Goal: Book appointment/travel/reservation

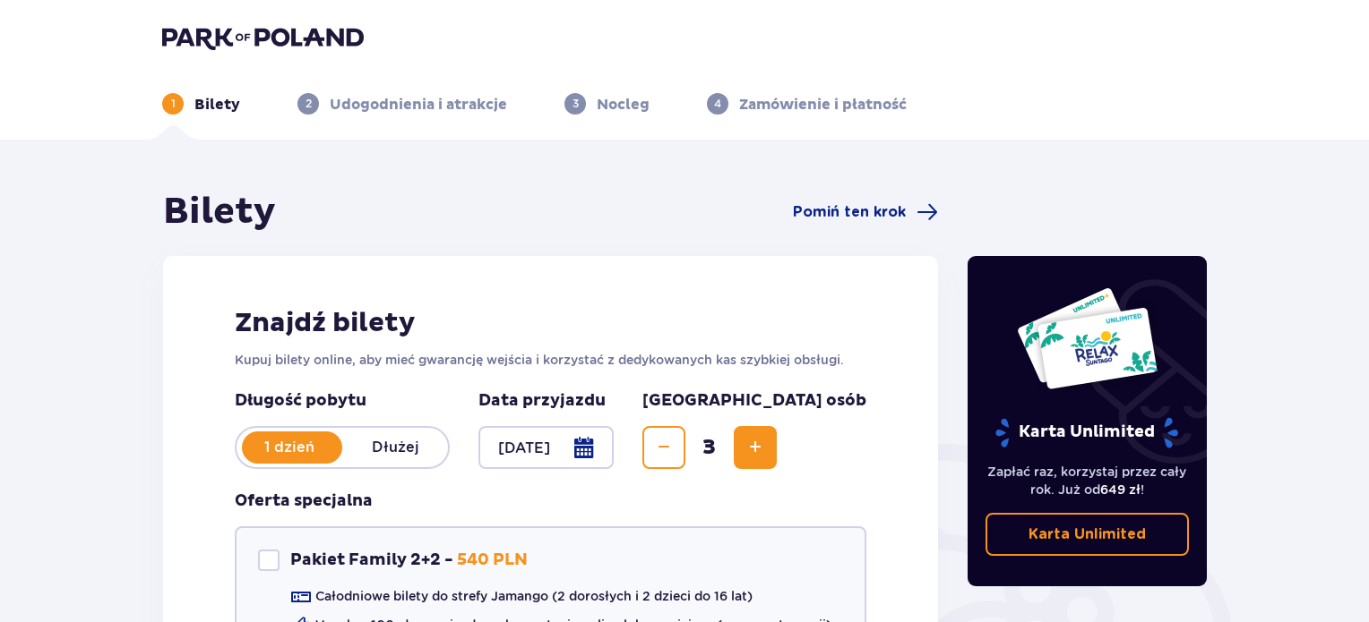
click at [235, 110] on p "Bilety" at bounding box center [217, 105] width 46 height 20
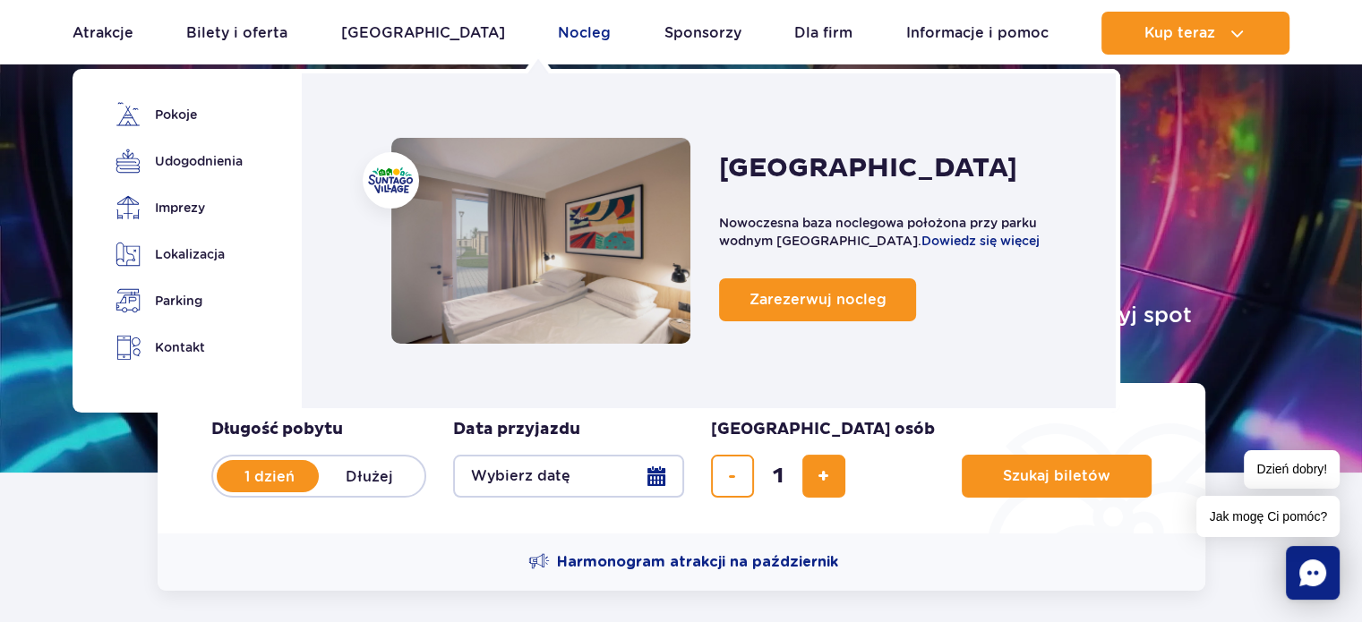
click at [558, 36] on link "Nocleg" at bounding box center [584, 33] width 53 height 43
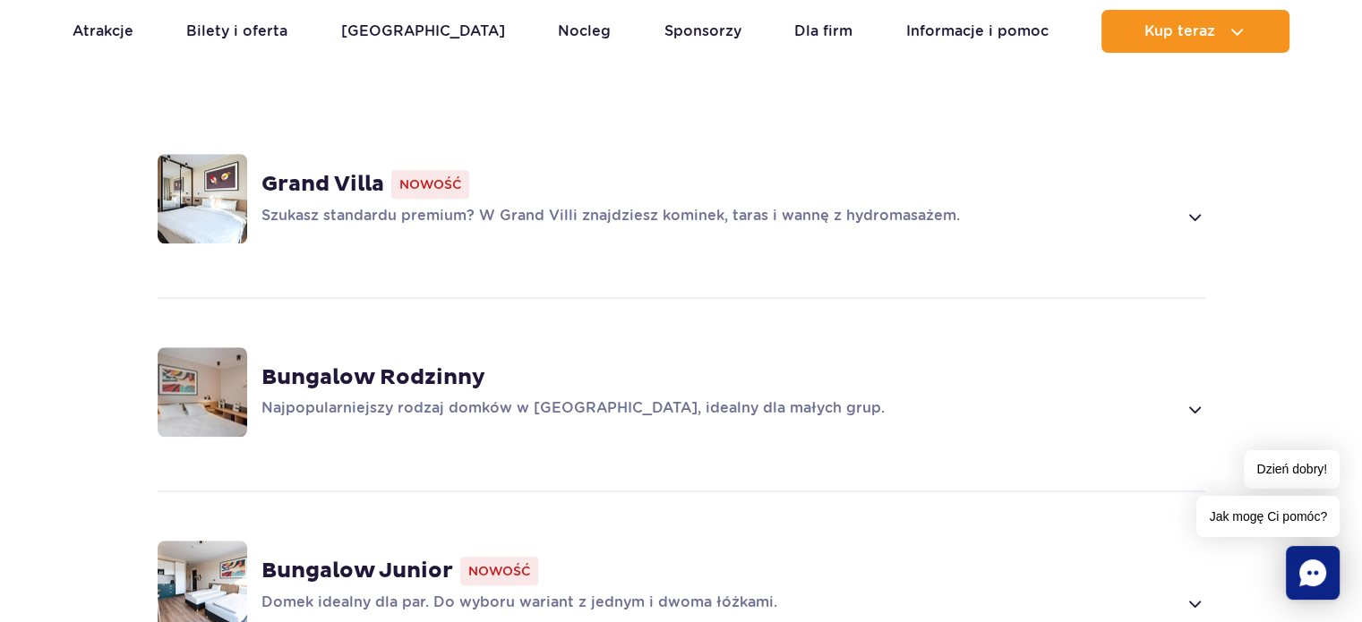
scroll to position [1433, 0]
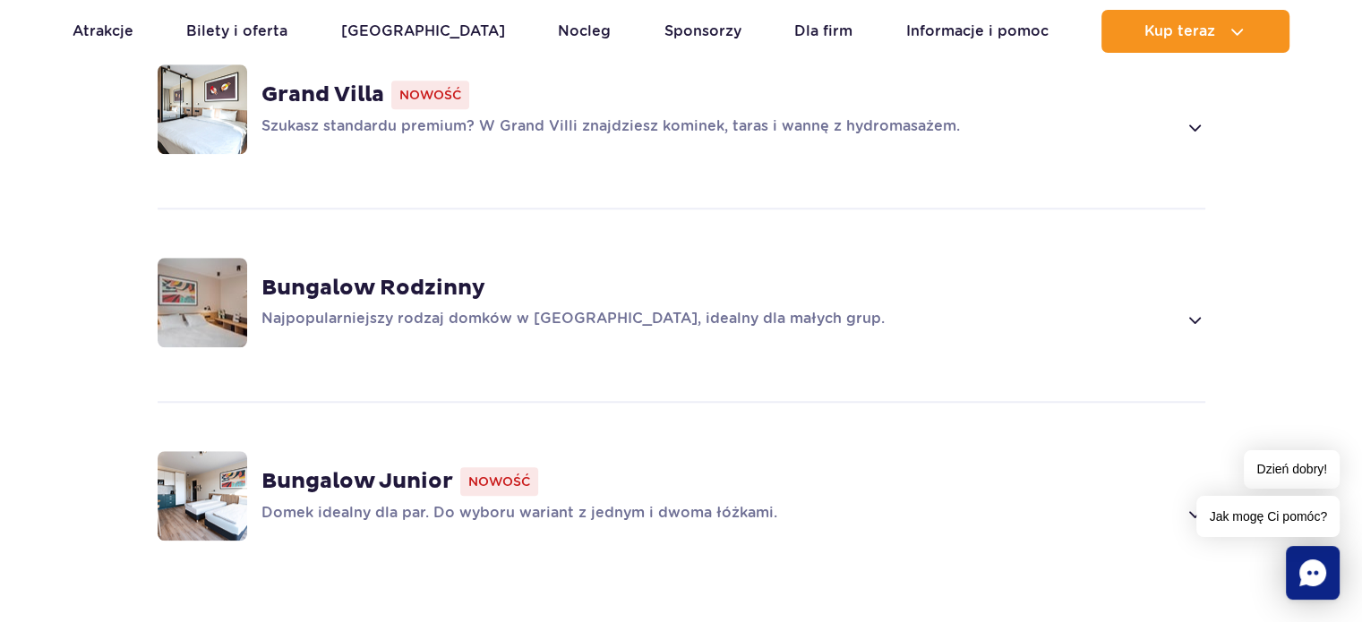
click at [394, 275] on strong "Bungalow Rodzinny" at bounding box center [374, 288] width 224 height 27
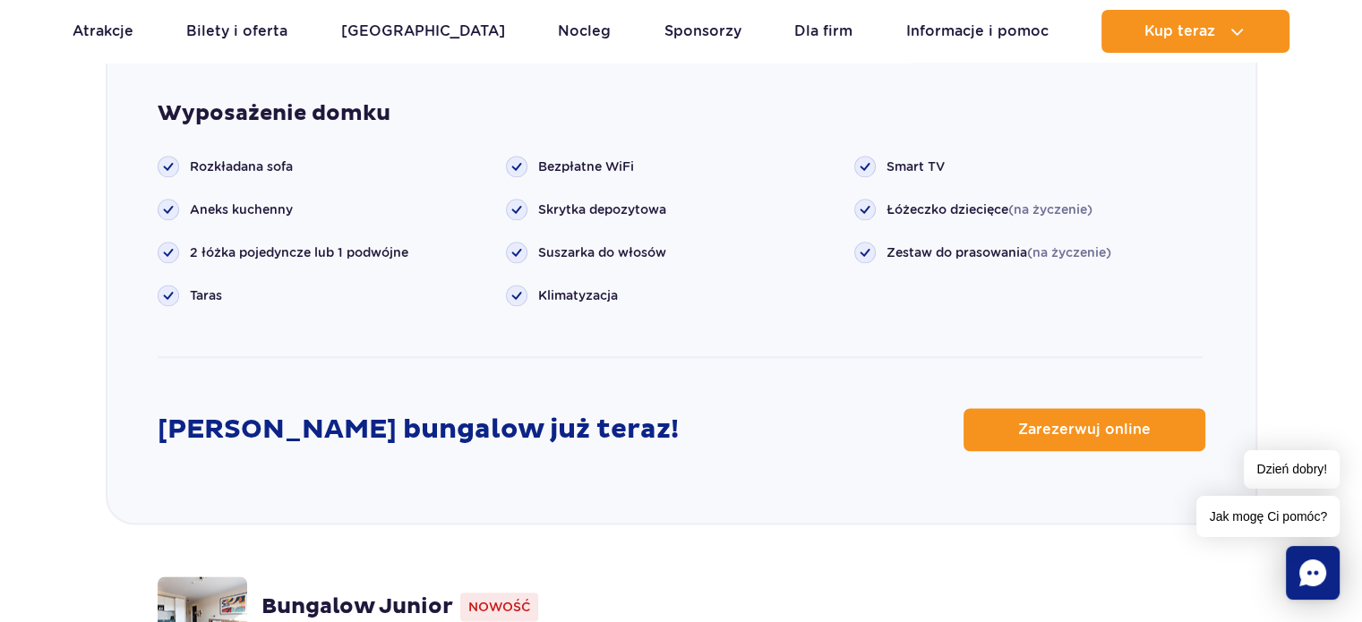
scroll to position [2242, 0]
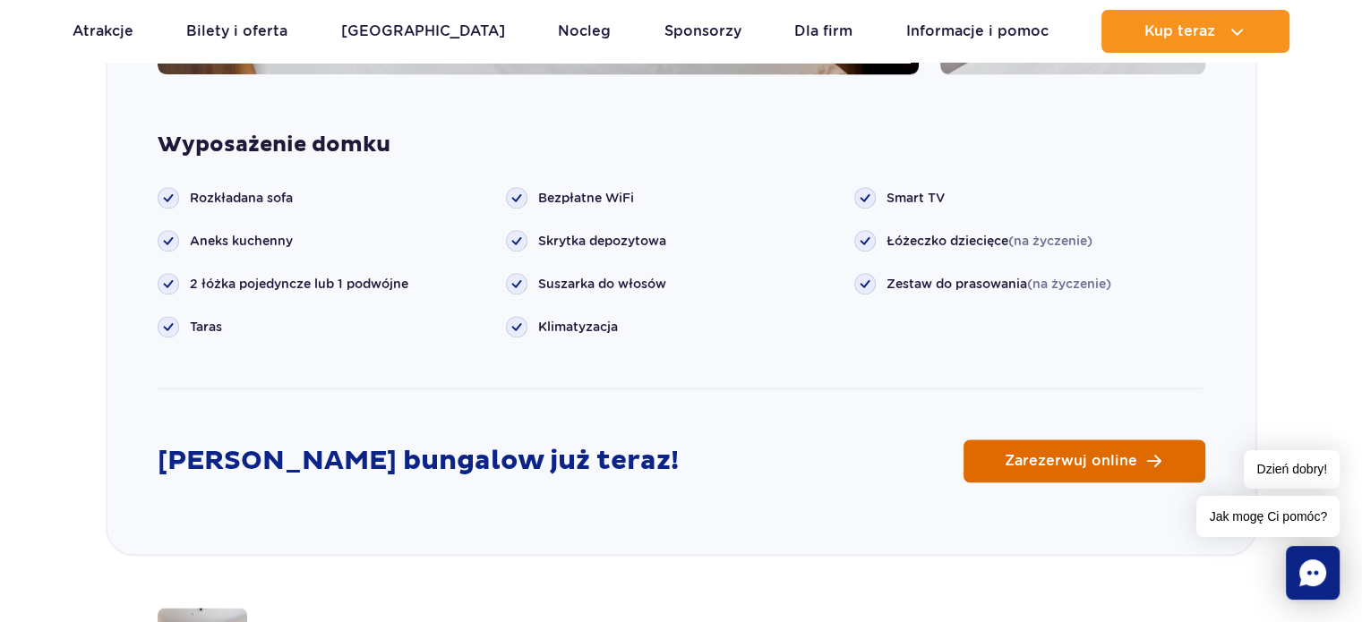
click at [1132, 443] on link "Zarezerwuj online" at bounding box center [1085, 461] width 242 height 43
click at [98, 37] on link "Atrakcje" at bounding box center [103, 31] width 61 height 43
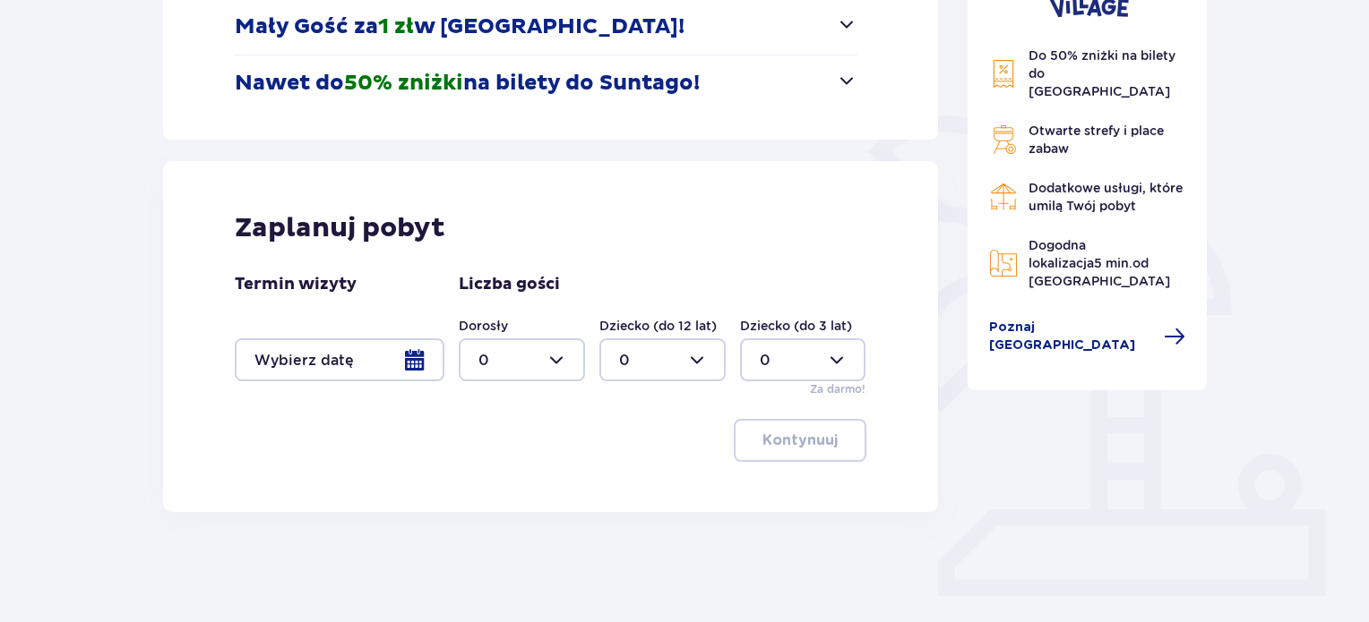
scroll to position [358, 0]
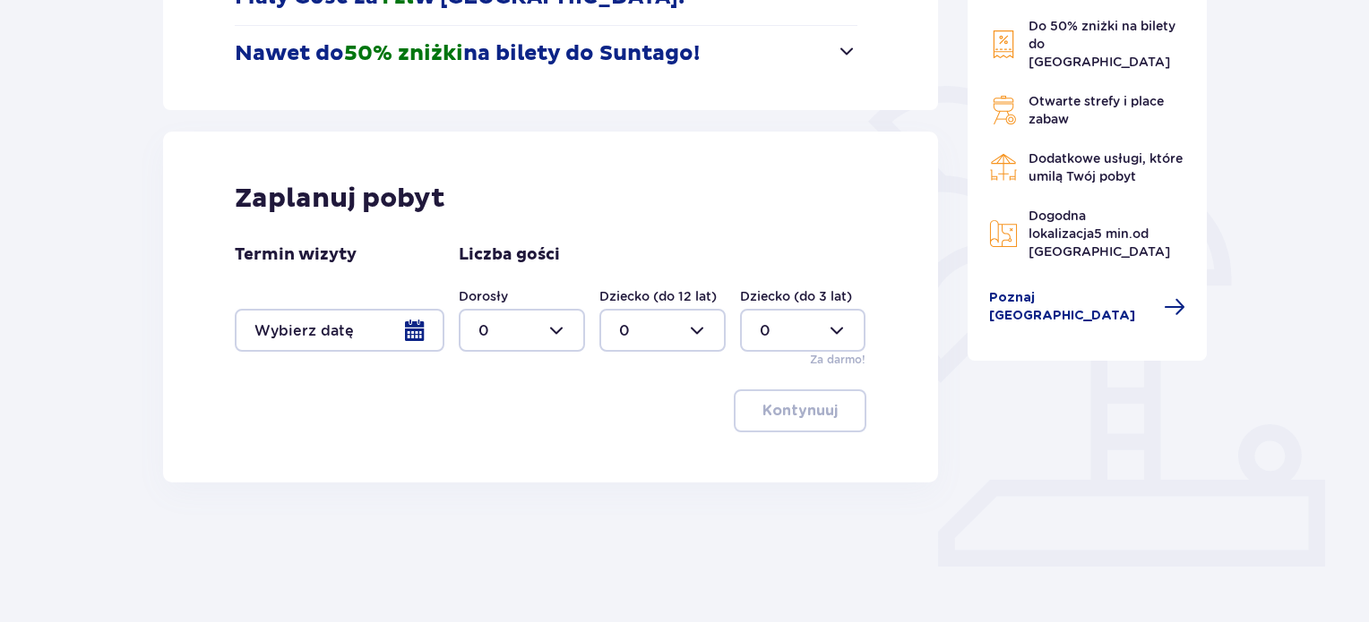
click at [414, 336] on div at bounding box center [340, 330] width 210 height 43
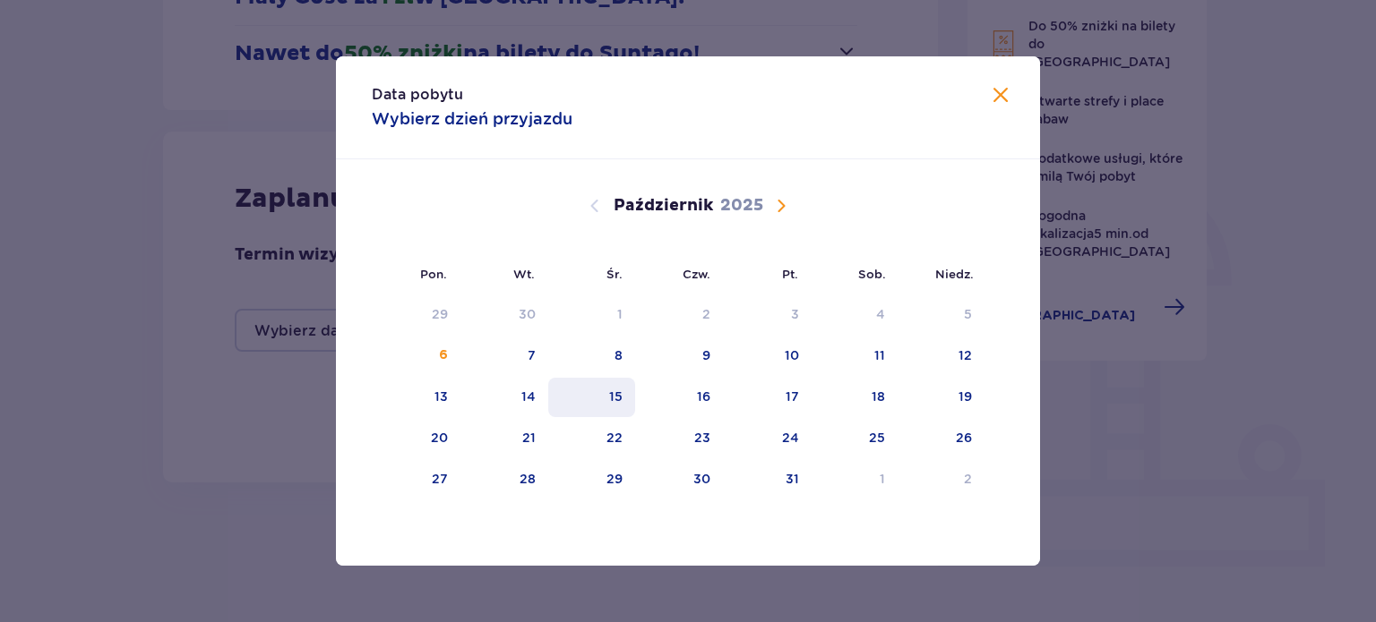
click at [552, 394] on div "15" at bounding box center [591, 397] width 87 height 39
click at [682, 403] on div "16" at bounding box center [679, 397] width 89 height 39
type input "15.10.25 - 16.10.25"
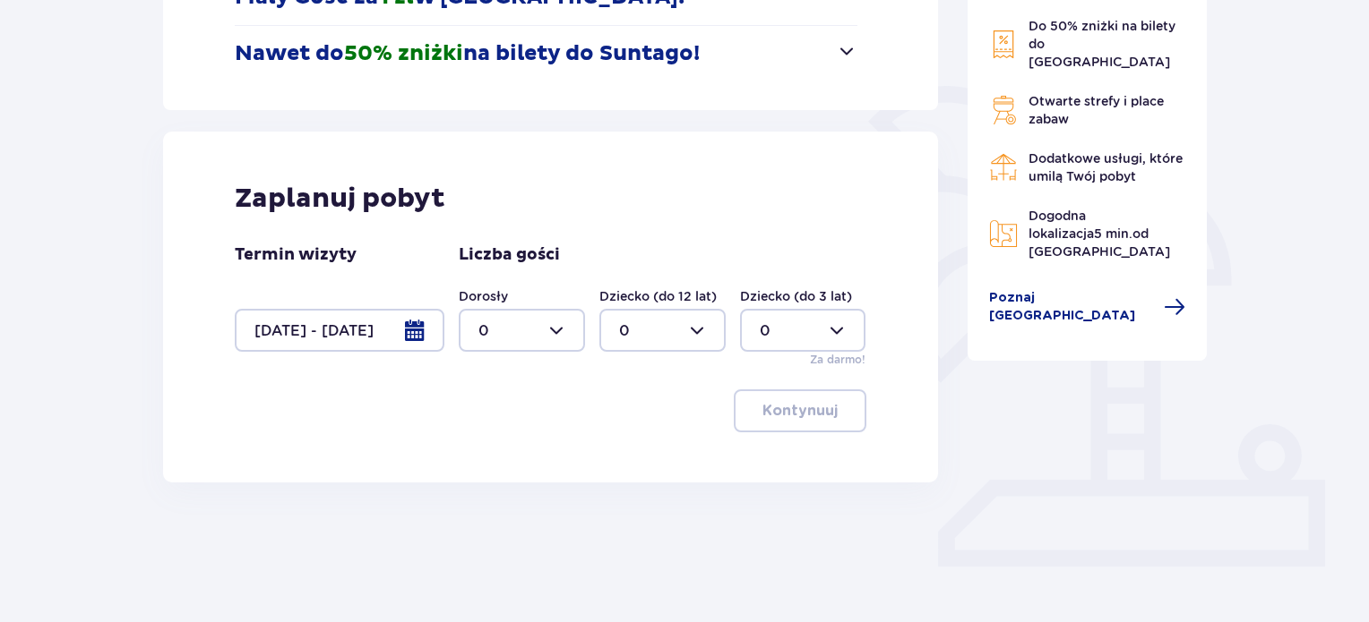
click at [993, 96] on img at bounding box center [1003, 110] width 29 height 29
click at [562, 336] on div at bounding box center [522, 330] width 126 height 43
click at [485, 457] on p "2" at bounding box center [482, 460] width 9 height 20
click at [566, 335] on div at bounding box center [522, 330] width 126 height 43
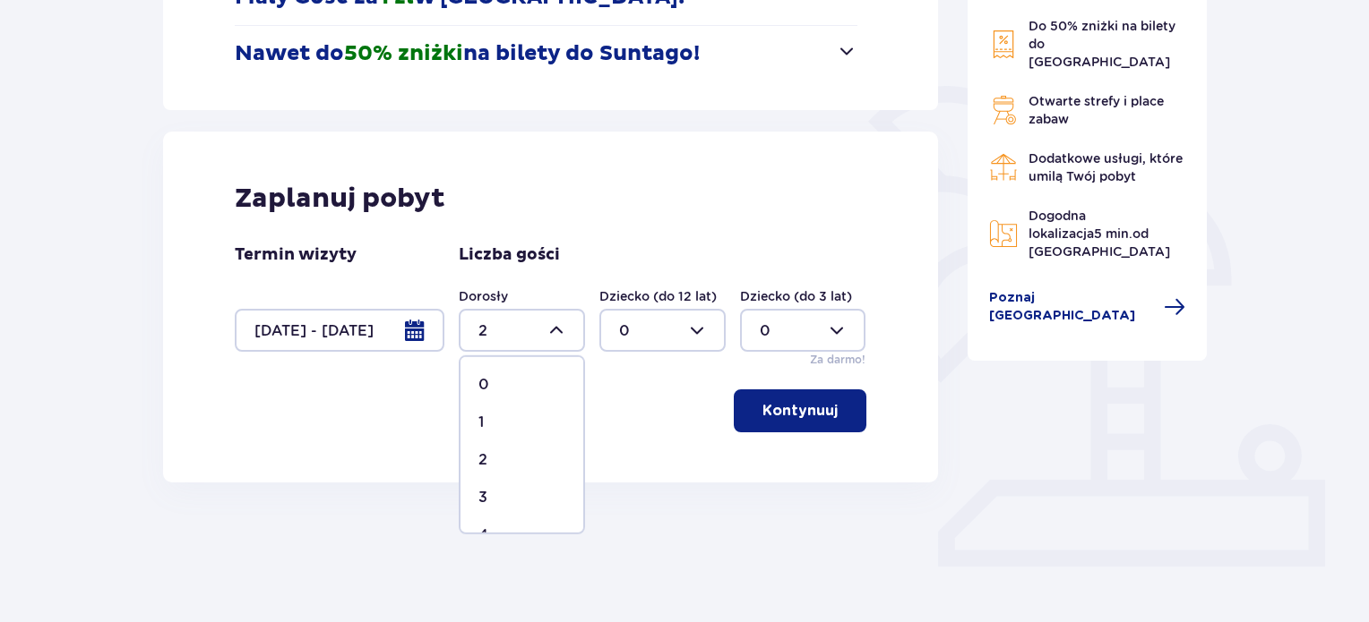
click at [490, 489] on div "3" at bounding box center [521, 498] width 87 height 20
type input "3"
click at [818, 404] on p "Kontynuuj" at bounding box center [799, 411] width 75 height 20
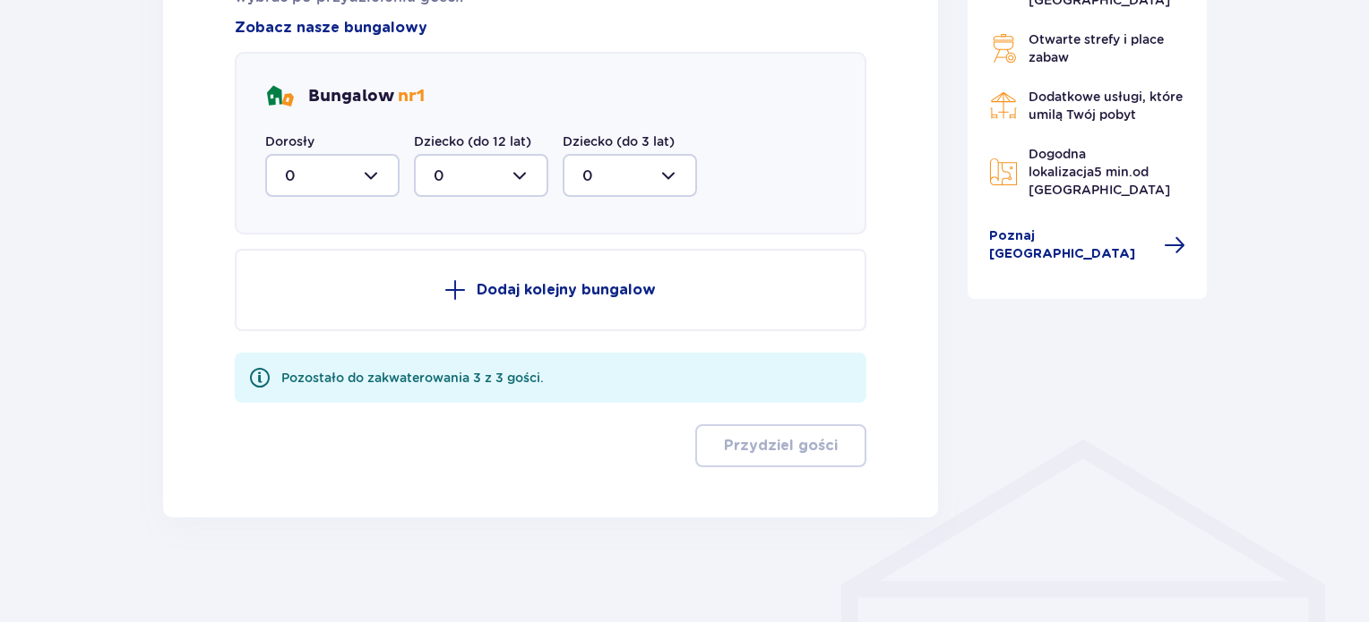
scroll to position [836, 0]
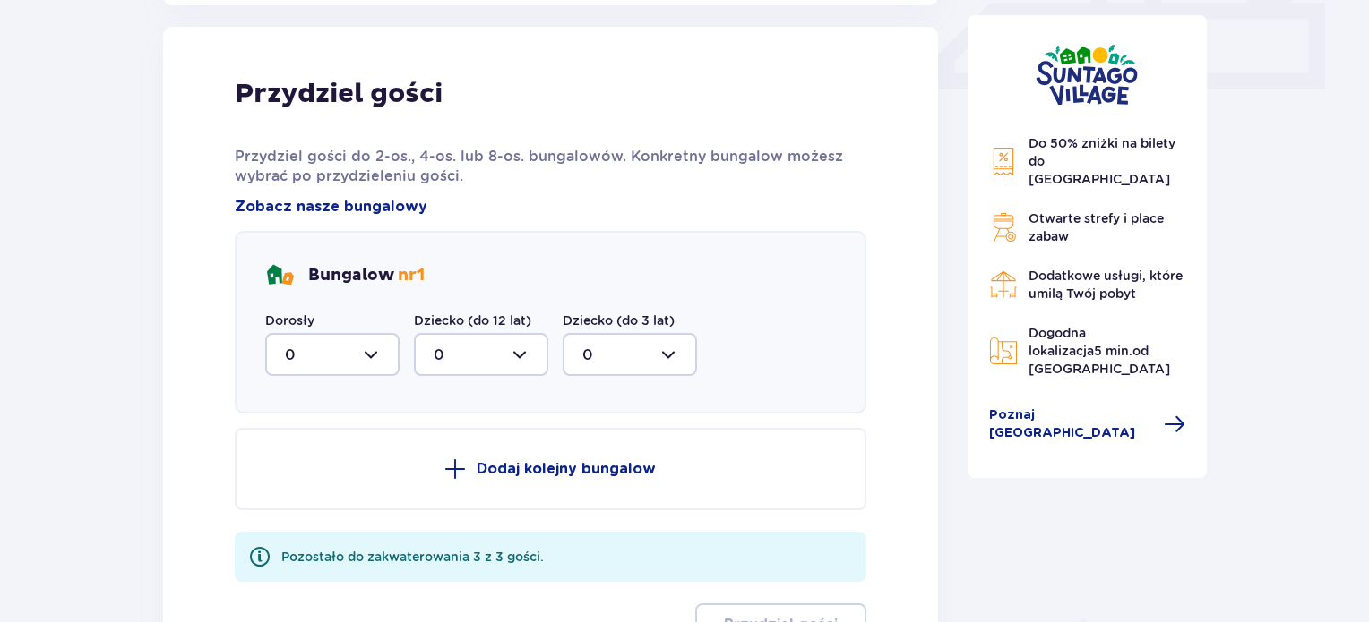
click at [381, 356] on div at bounding box center [332, 354] width 134 height 43
click at [288, 520] on p "3" at bounding box center [289, 522] width 9 height 20
type input "3"
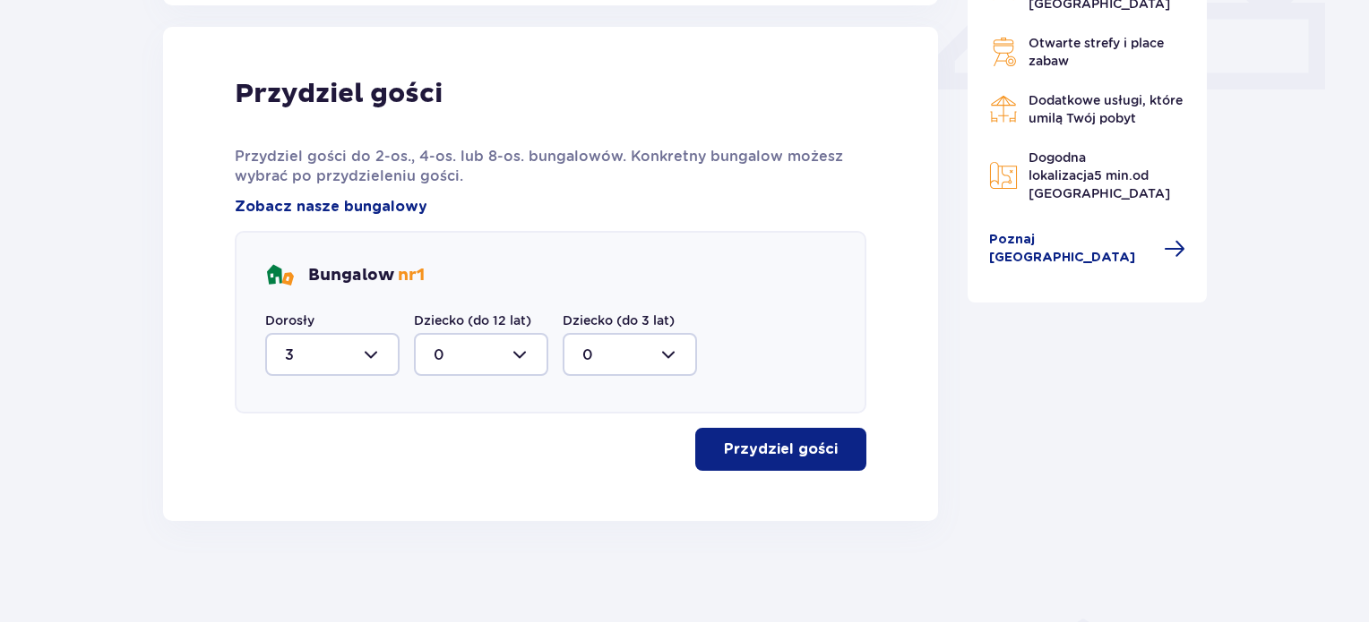
click at [860, 451] on button "Przydziel gości" at bounding box center [780, 449] width 171 height 43
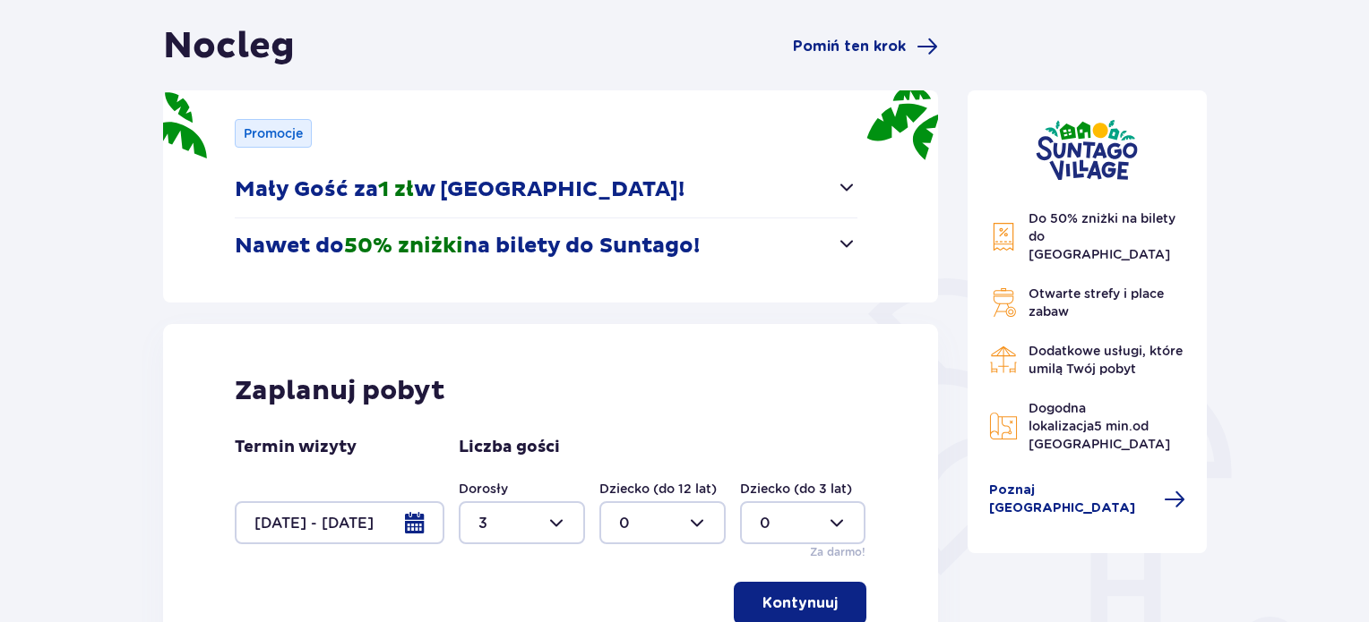
scroll to position [0, 0]
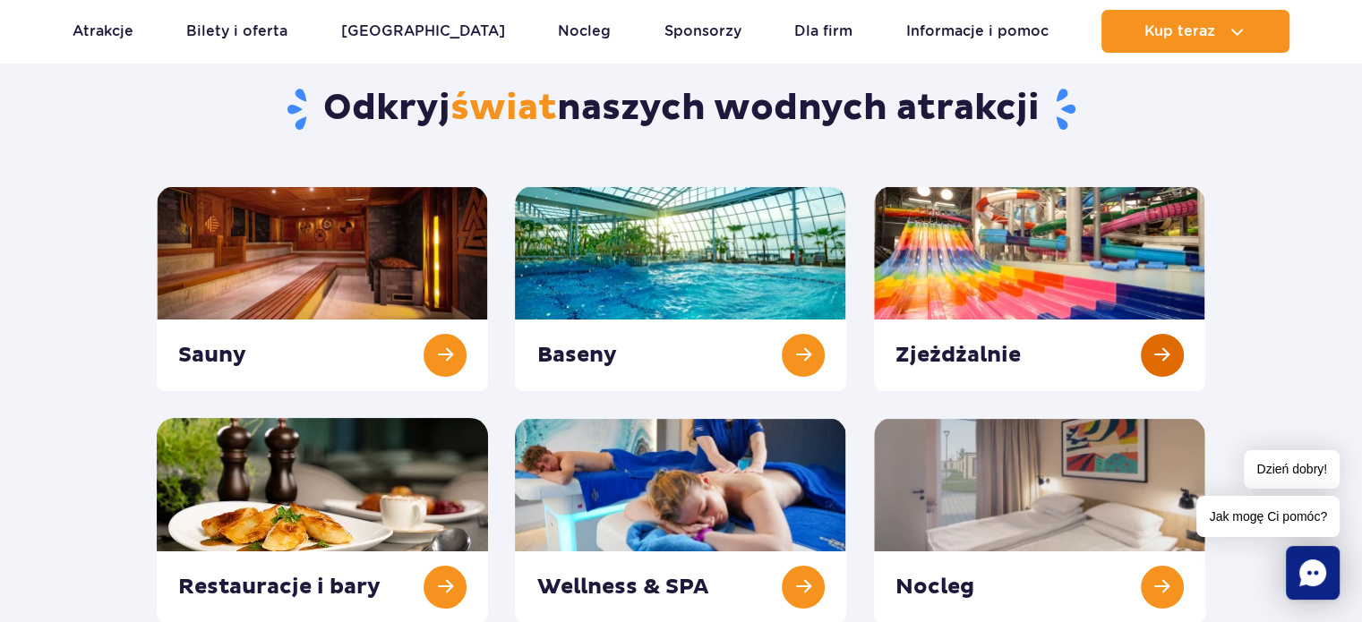
scroll to position [269, 0]
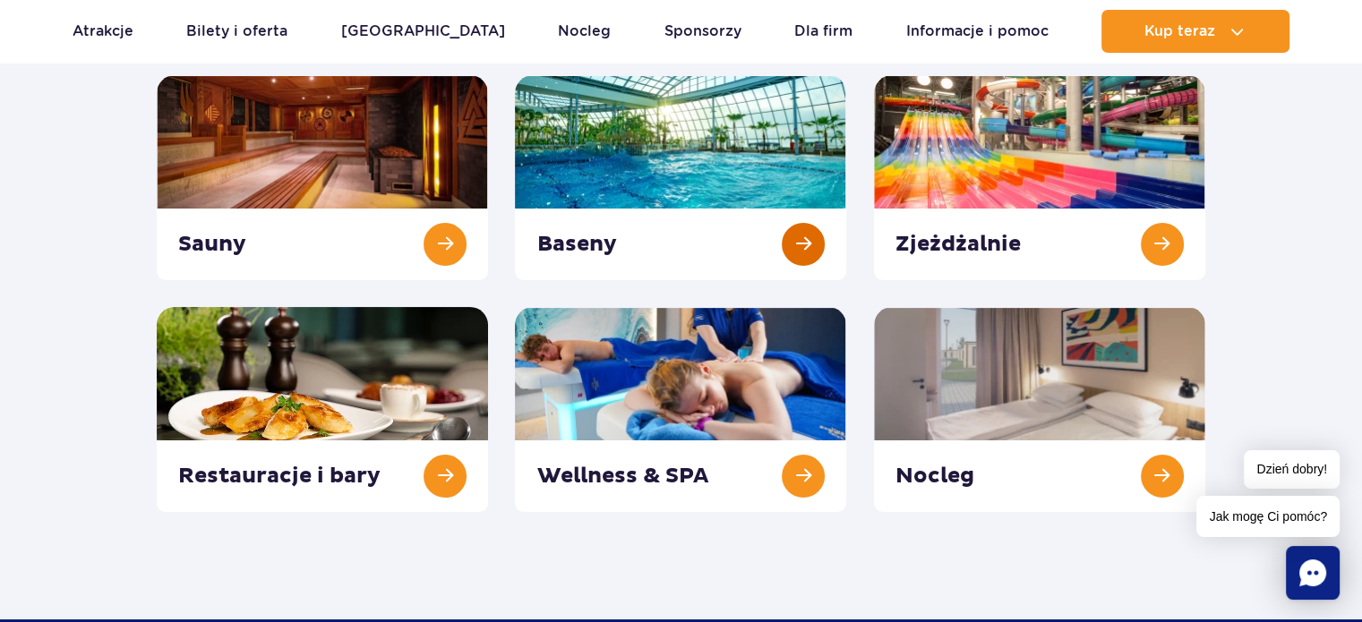
click at [713, 177] on link at bounding box center [680, 177] width 331 height 205
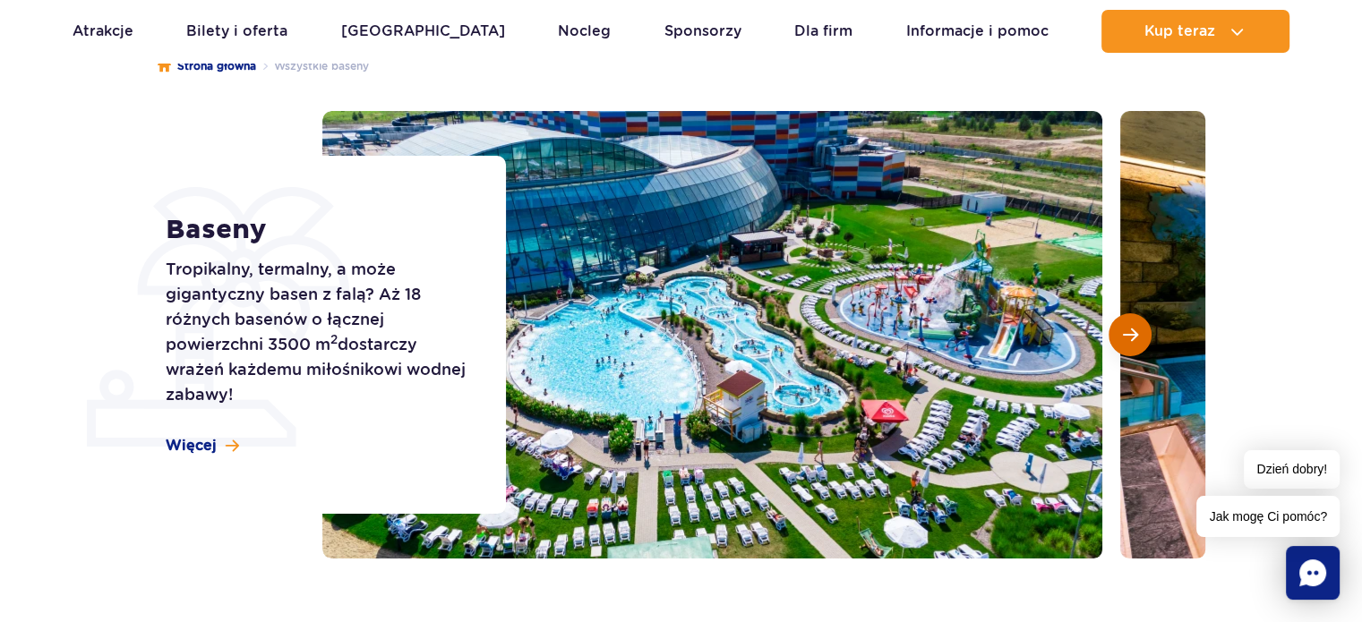
click at [1136, 343] on span "Następny slajd" at bounding box center [1130, 335] width 15 height 16
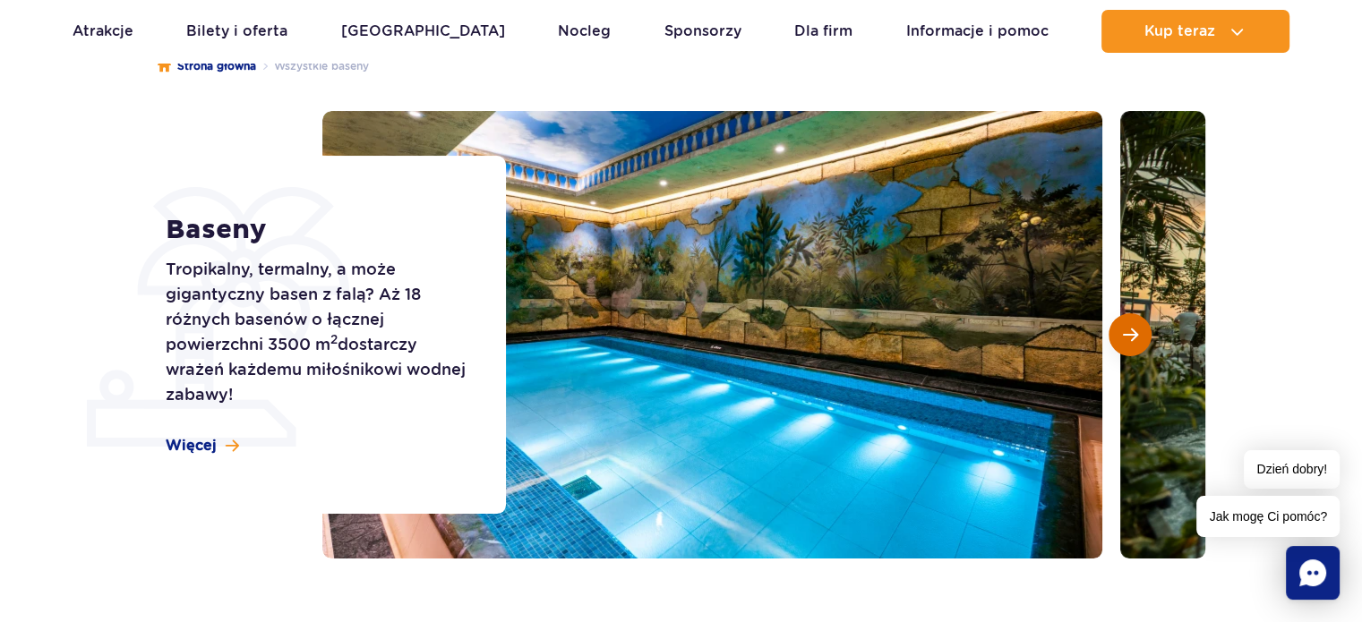
click at [1132, 343] on span "Następny slajd" at bounding box center [1130, 335] width 15 height 16
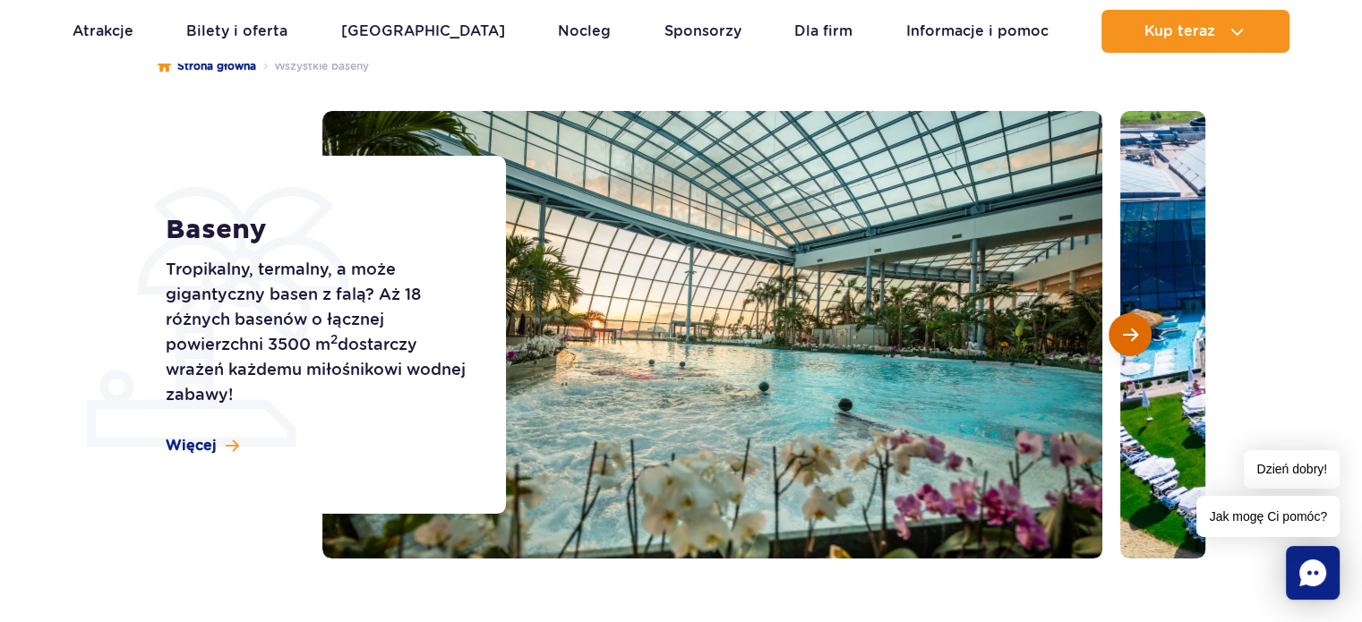
click at [1132, 343] on span "Następny slajd" at bounding box center [1130, 335] width 15 height 16
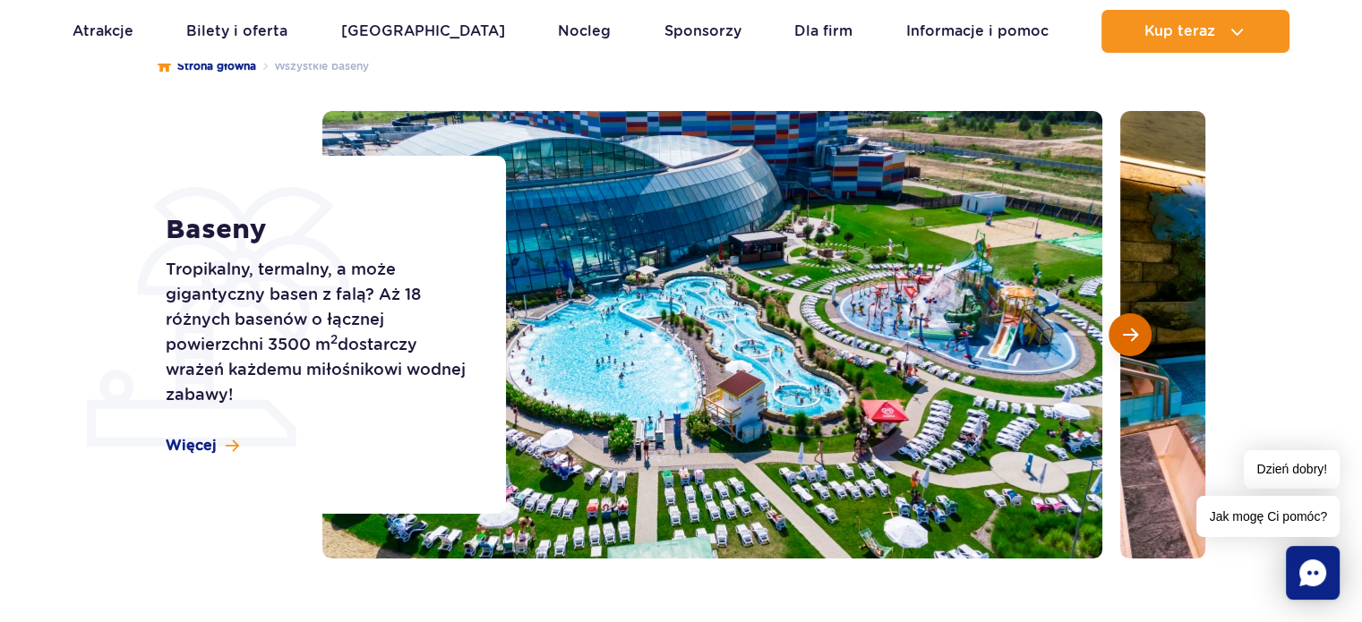
click at [1132, 343] on span "Następny slajd" at bounding box center [1130, 335] width 15 height 16
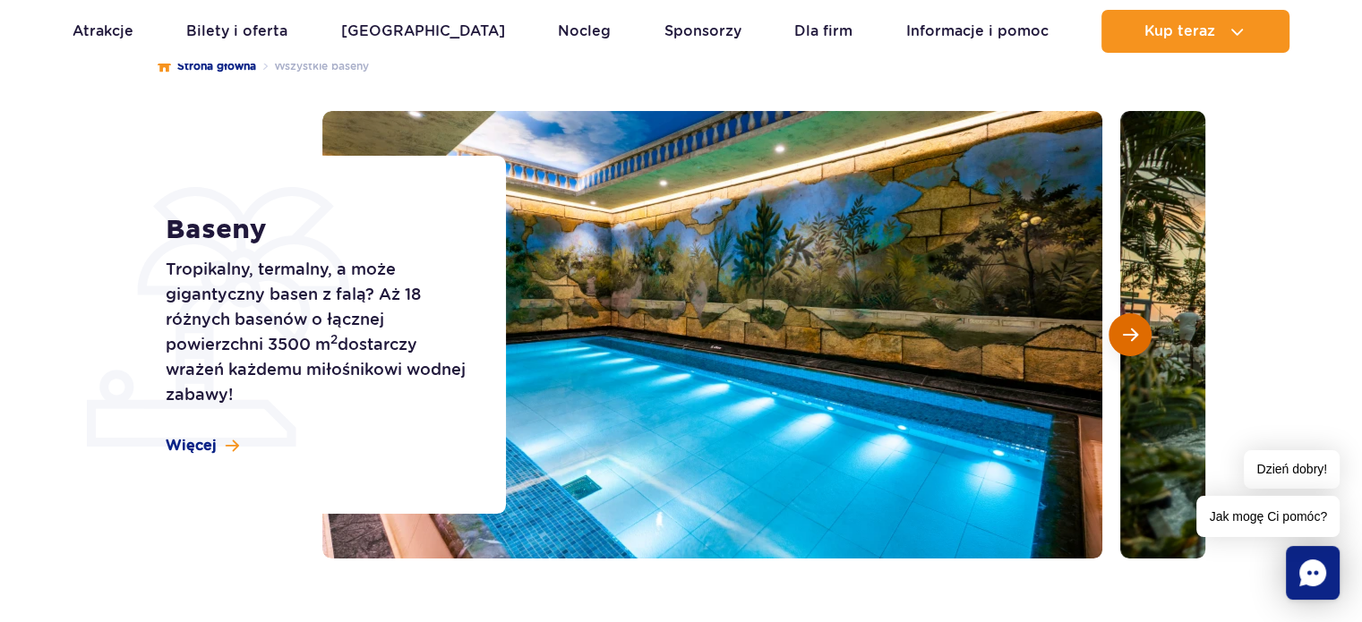
click at [1132, 343] on span "Następny slajd" at bounding box center [1130, 335] width 15 height 16
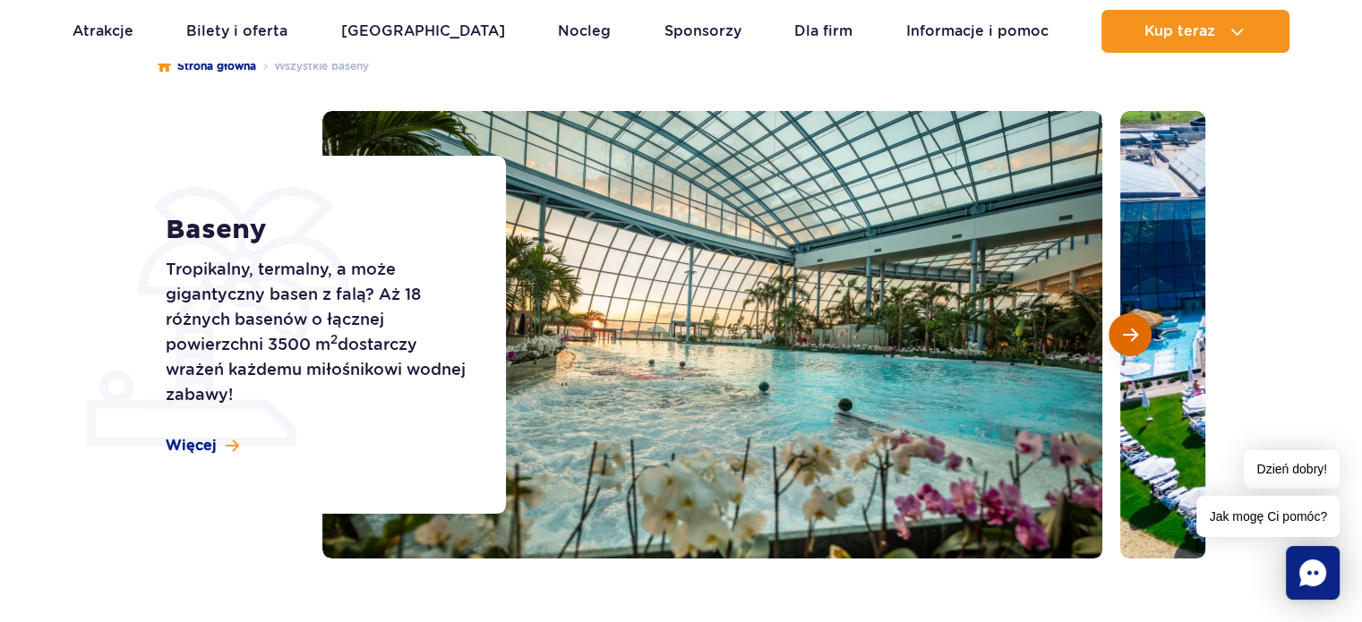
click at [1132, 343] on span "Następny slajd" at bounding box center [1130, 335] width 15 height 16
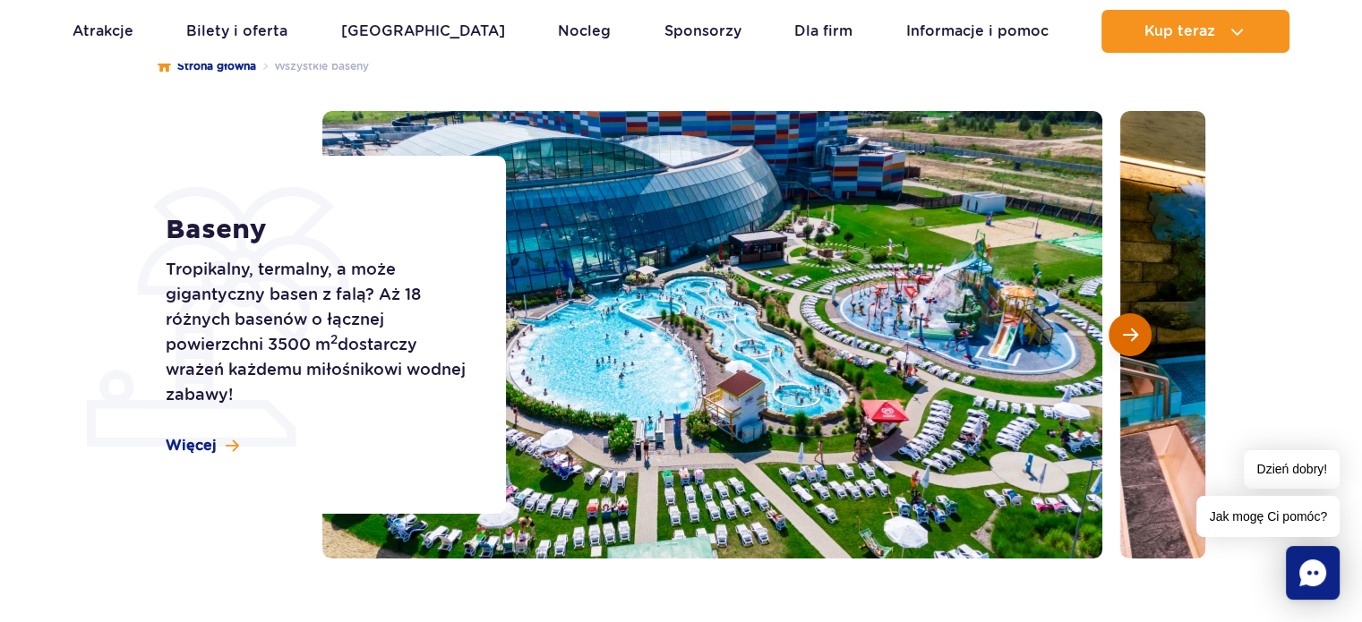
click at [1132, 343] on span "Następny slajd" at bounding box center [1130, 335] width 15 height 16
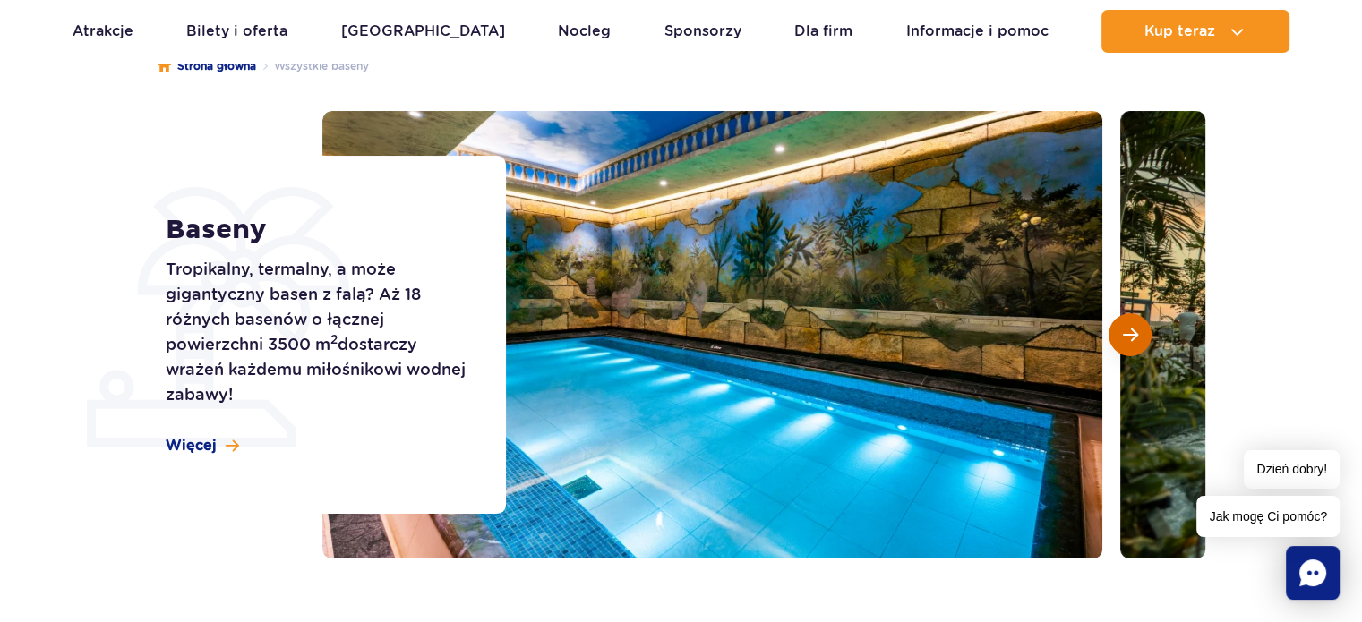
click at [1132, 343] on span "Następny slajd" at bounding box center [1130, 335] width 15 height 16
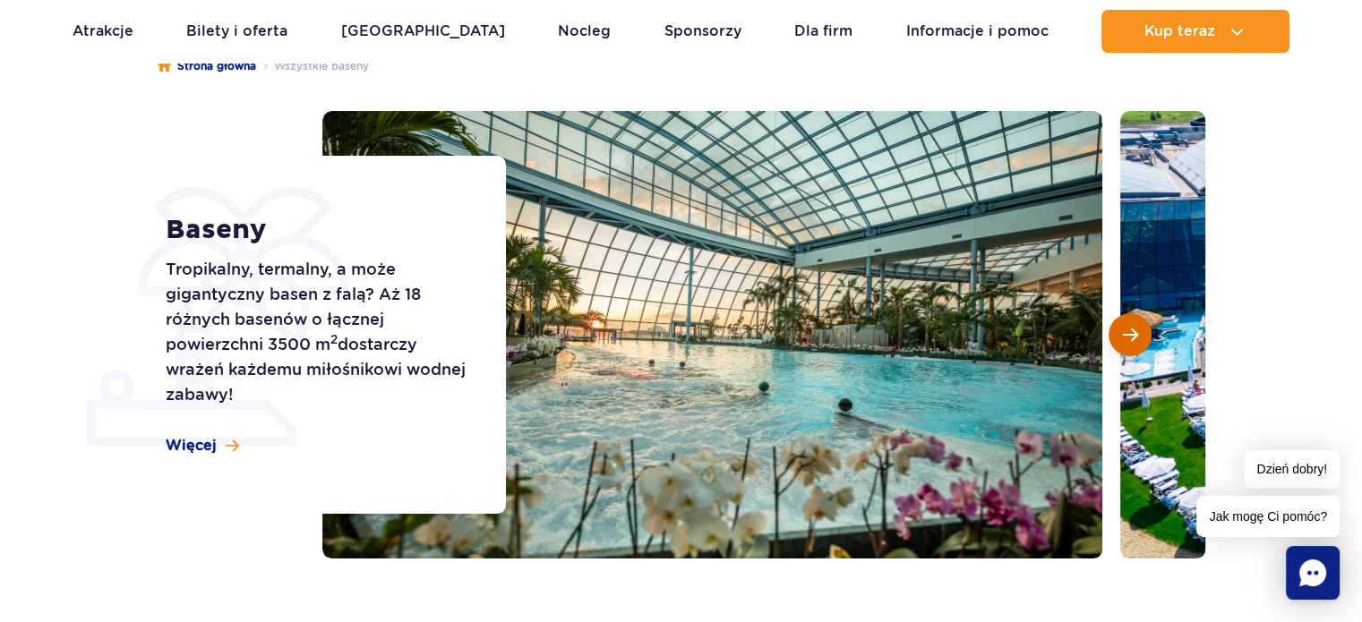
click at [1132, 343] on span "Następny slajd" at bounding box center [1130, 335] width 15 height 16
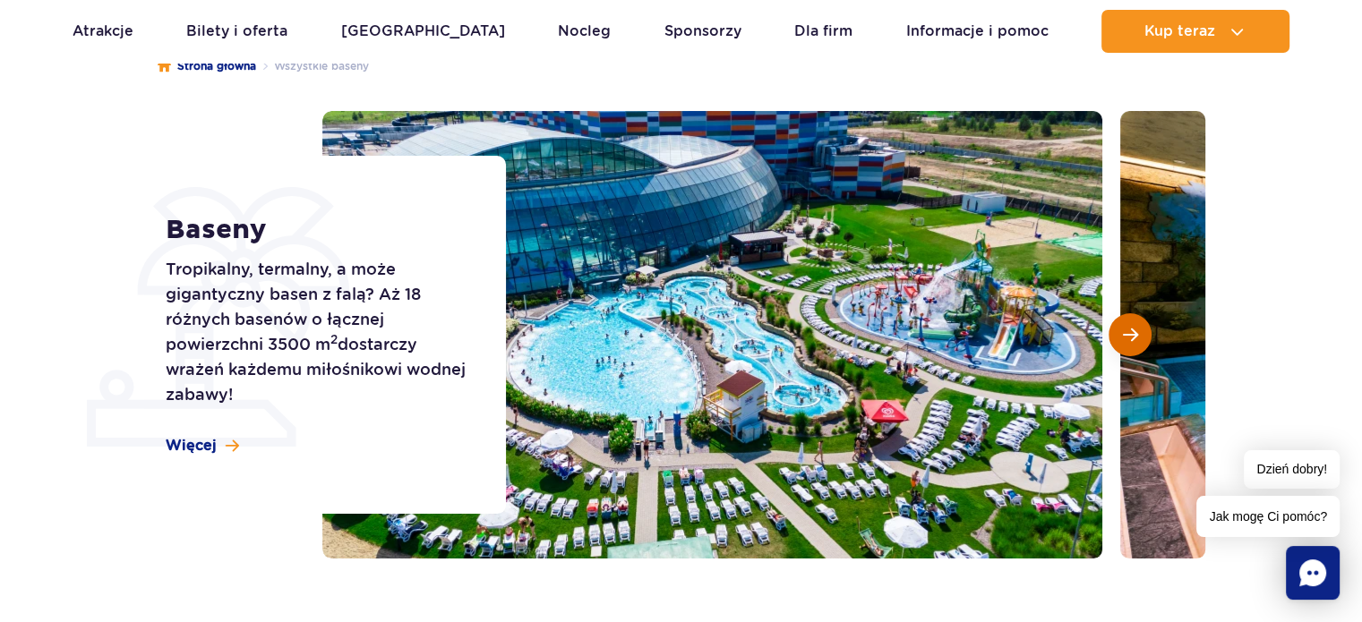
click at [1132, 343] on span "Następny slajd" at bounding box center [1130, 335] width 15 height 16
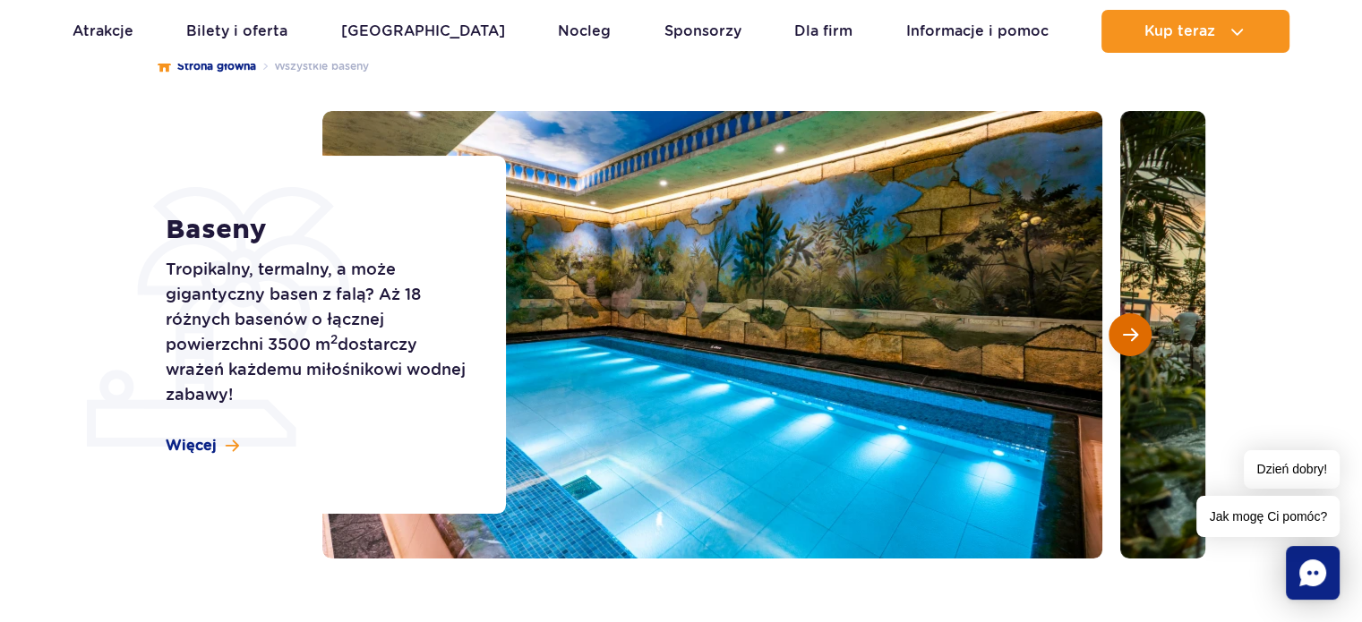
click at [1132, 343] on span "Następny slajd" at bounding box center [1130, 335] width 15 height 16
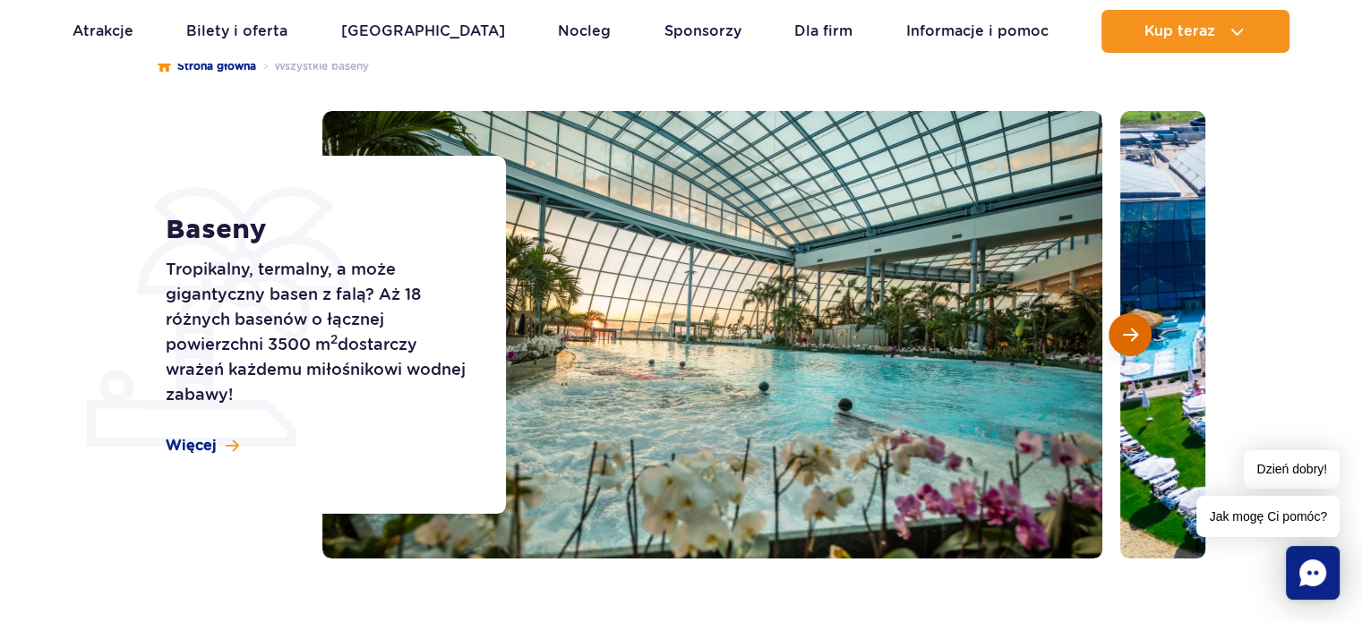
click at [1132, 343] on span "Następny slajd" at bounding box center [1130, 335] width 15 height 16
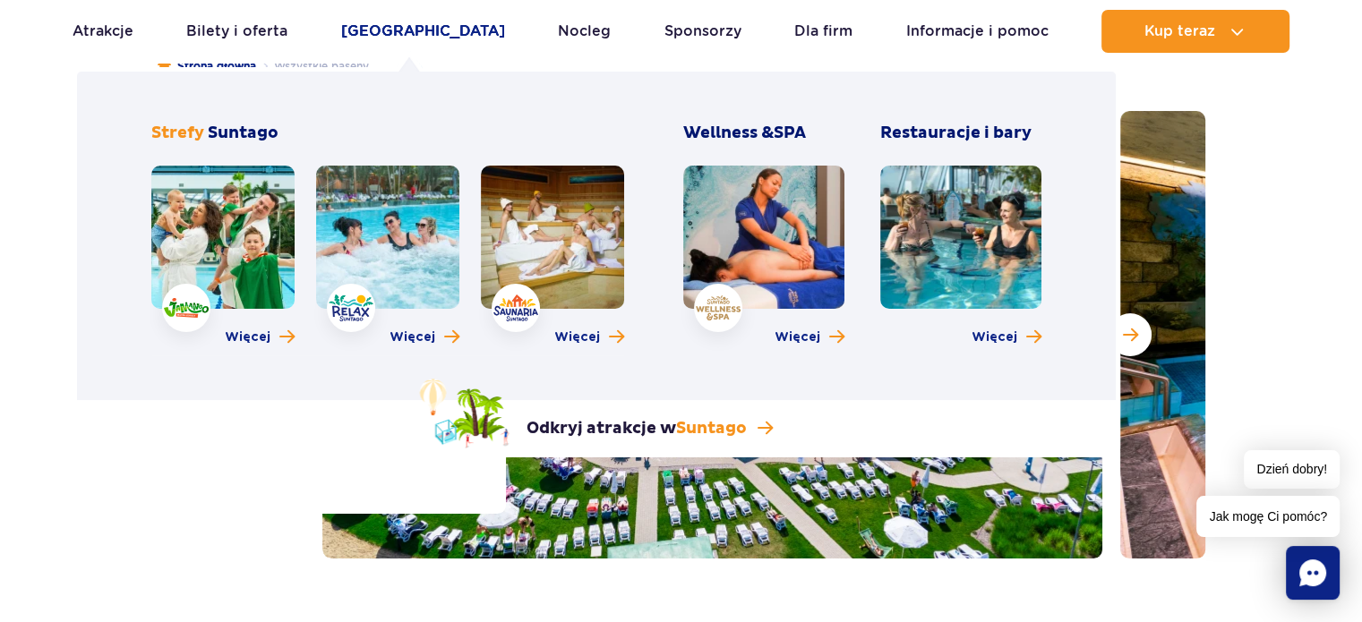
click at [427, 41] on link "[GEOGRAPHIC_DATA]" at bounding box center [423, 31] width 164 height 43
